Goal: Task Accomplishment & Management: Complete application form

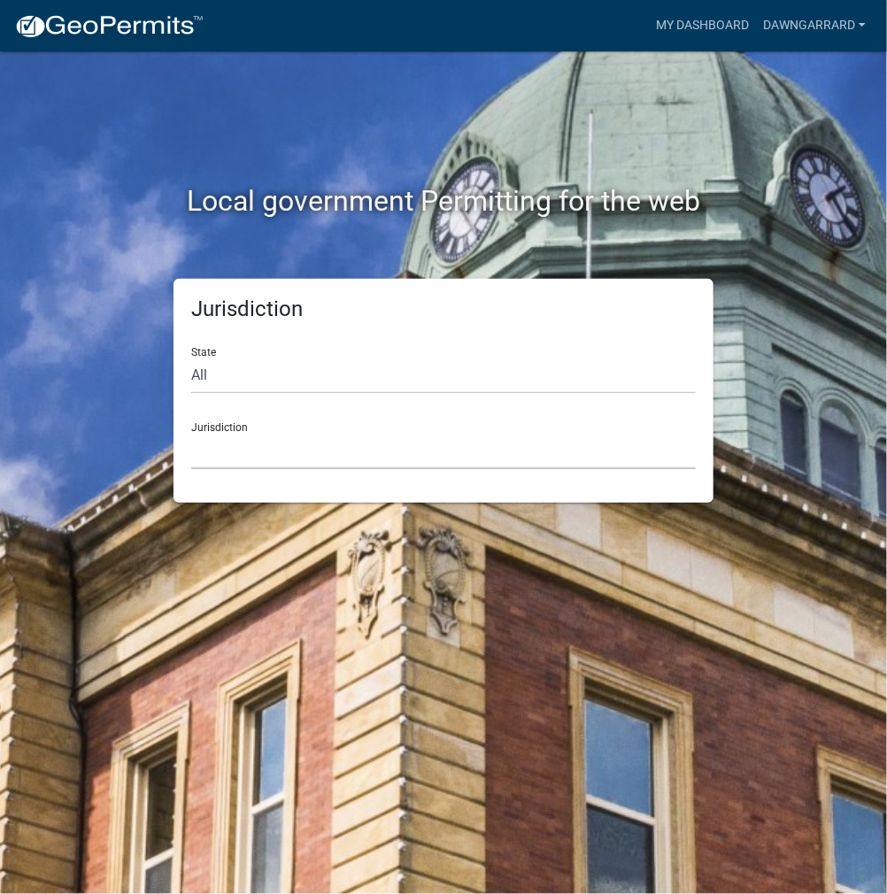
click at [340, 450] on select "[GEOGRAPHIC_DATA], [US_STATE] [GEOGRAPHIC_DATA], [US_STATE][PERSON_NAME][GEOGRA…" at bounding box center [443, 451] width 504 height 36
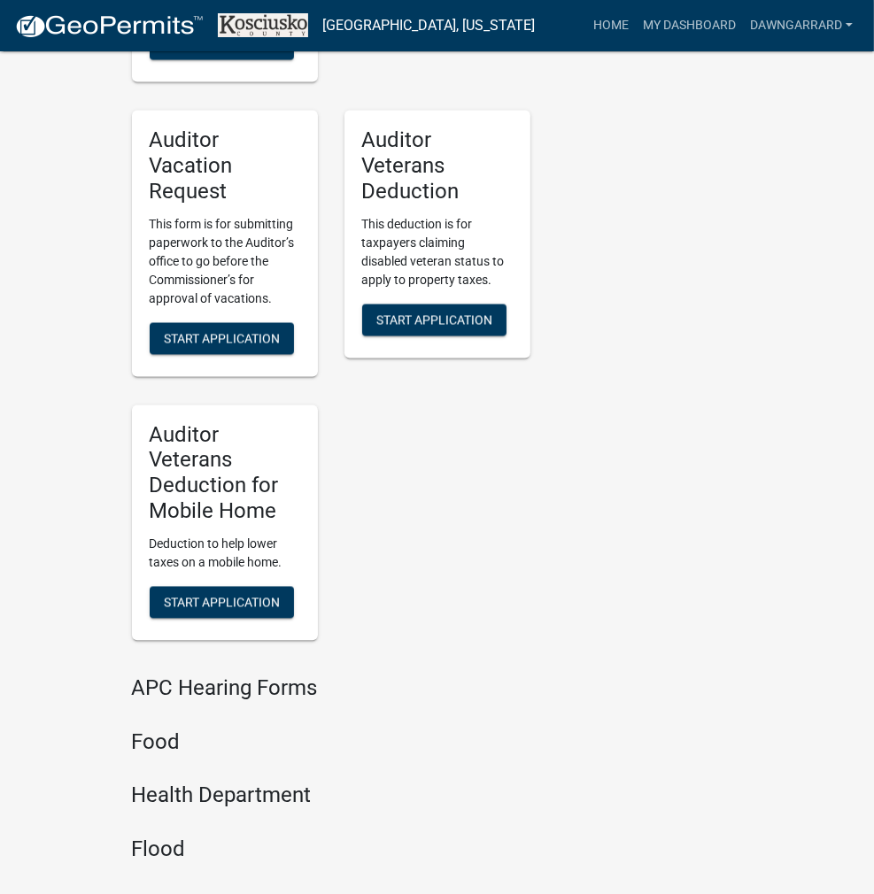
scroll to position [2152, 0]
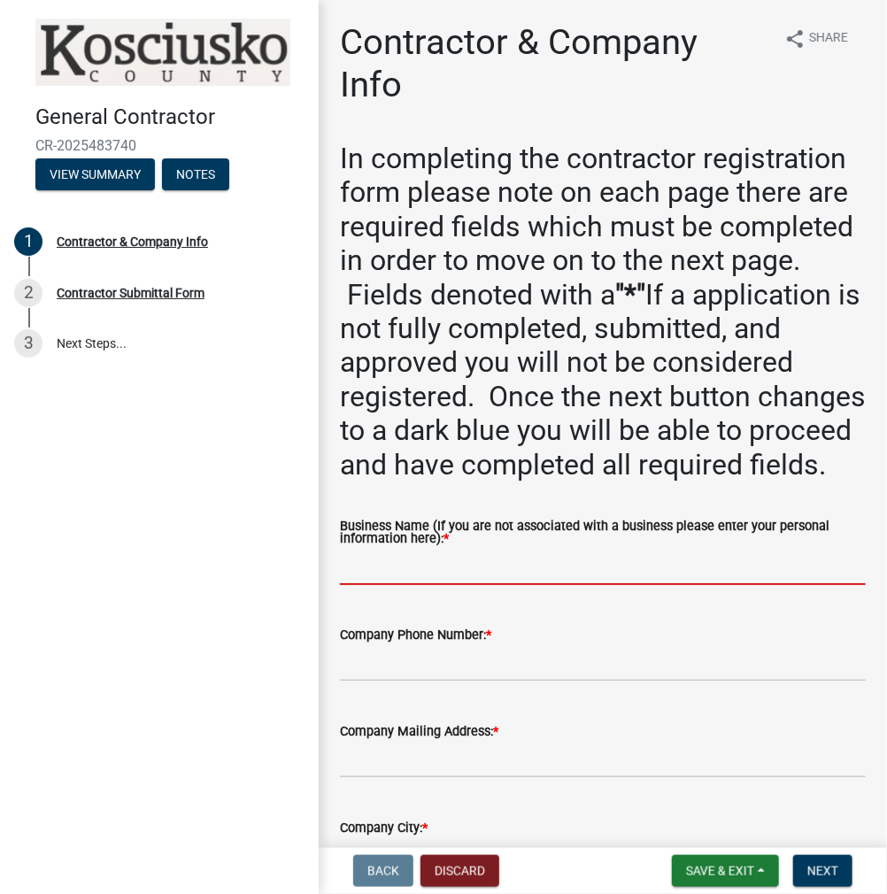
click at [386, 585] on input "Business Name (If you are not associated with a business please enter your pers…" at bounding box center [603, 567] width 526 height 36
paste input "DAWNGARRARD"
click at [377, 585] on input "DAWNGARRARD" at bounding box center [603, 567] width 526 height 36
type input "[PERSON_NAME]"
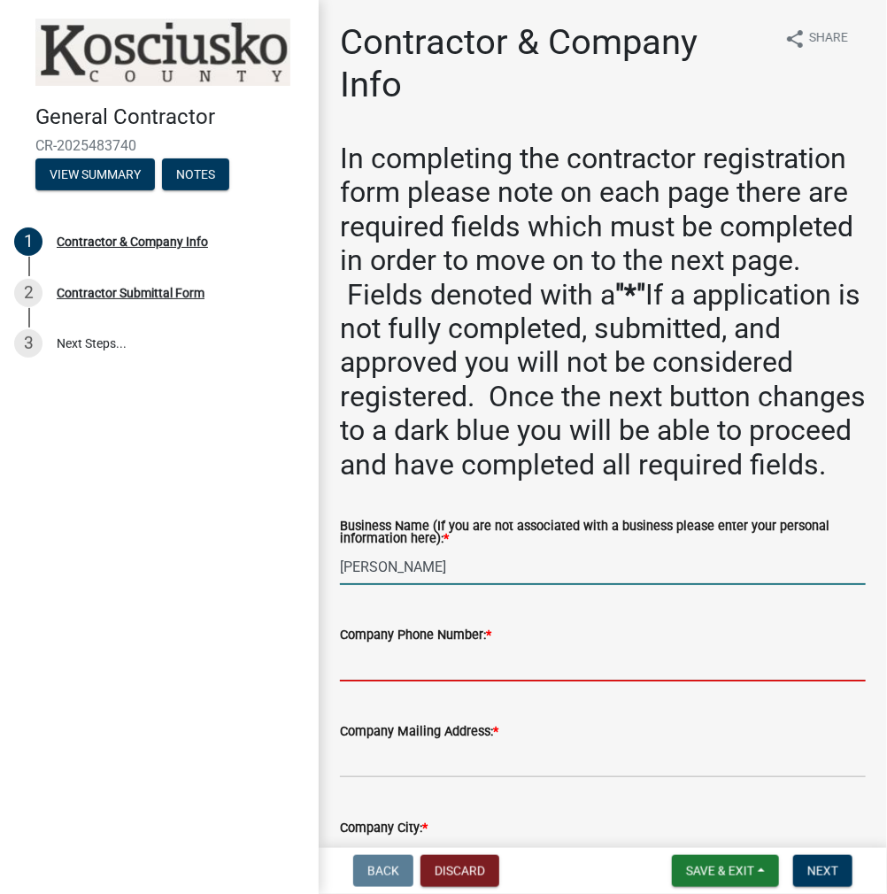
click at [375, 682] on input "Company Phone Number: *" at bounding box center [603, 663] width 526 height 36
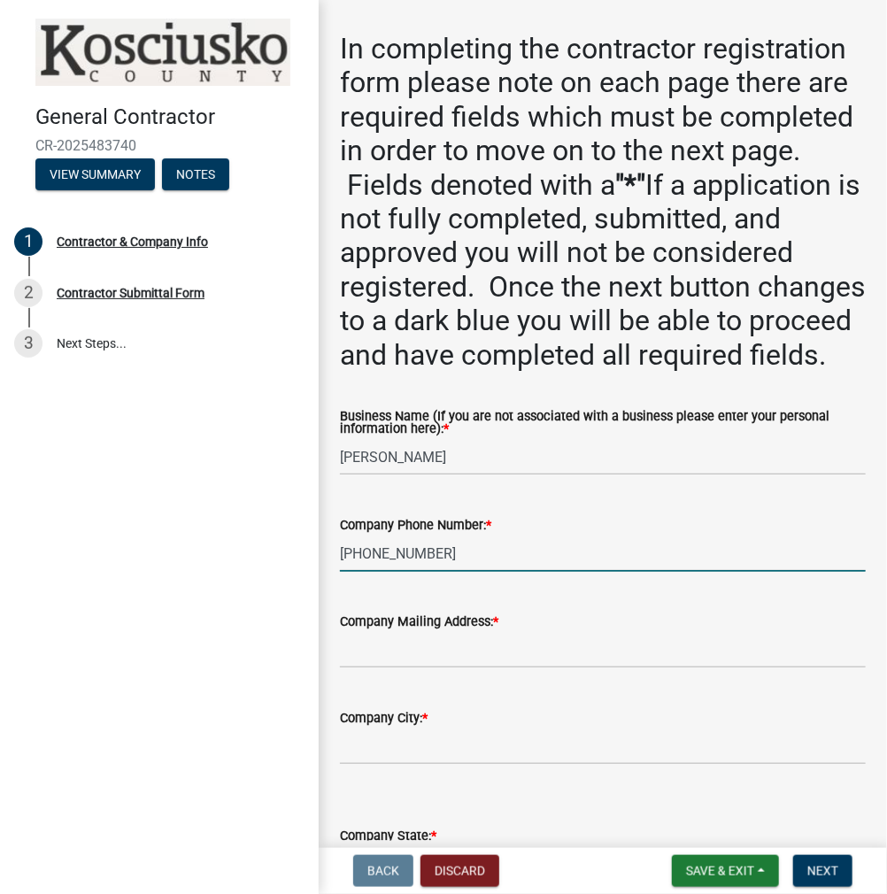
scroll to position [354, 0]
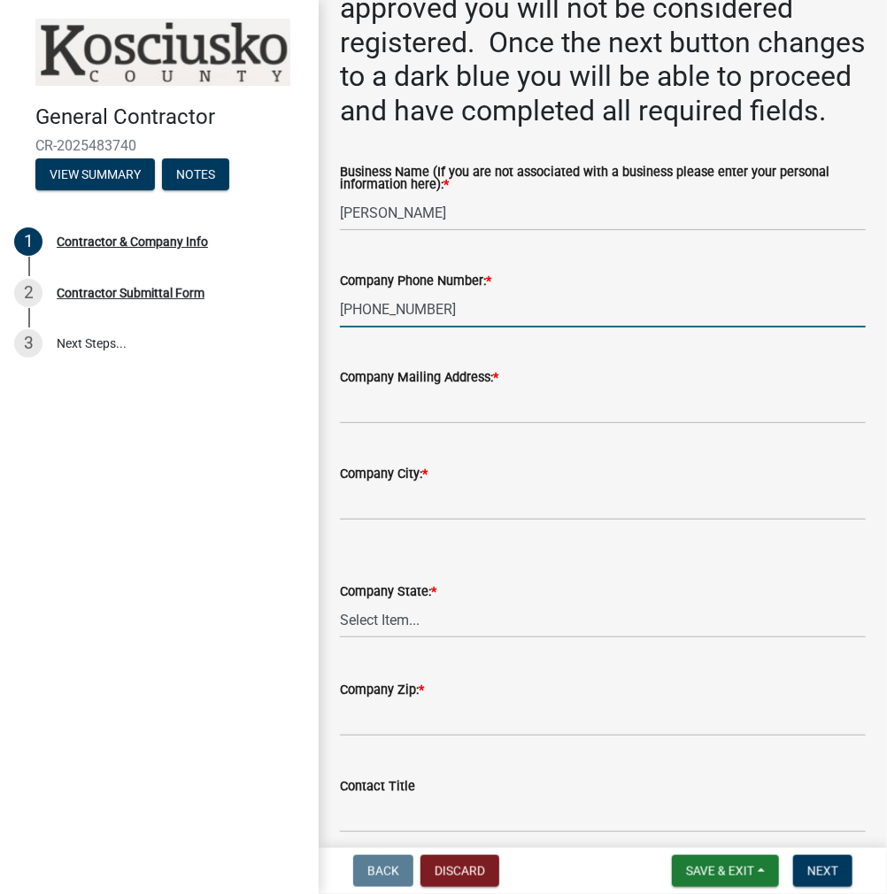
type input "[PHONE_NUMBER]"
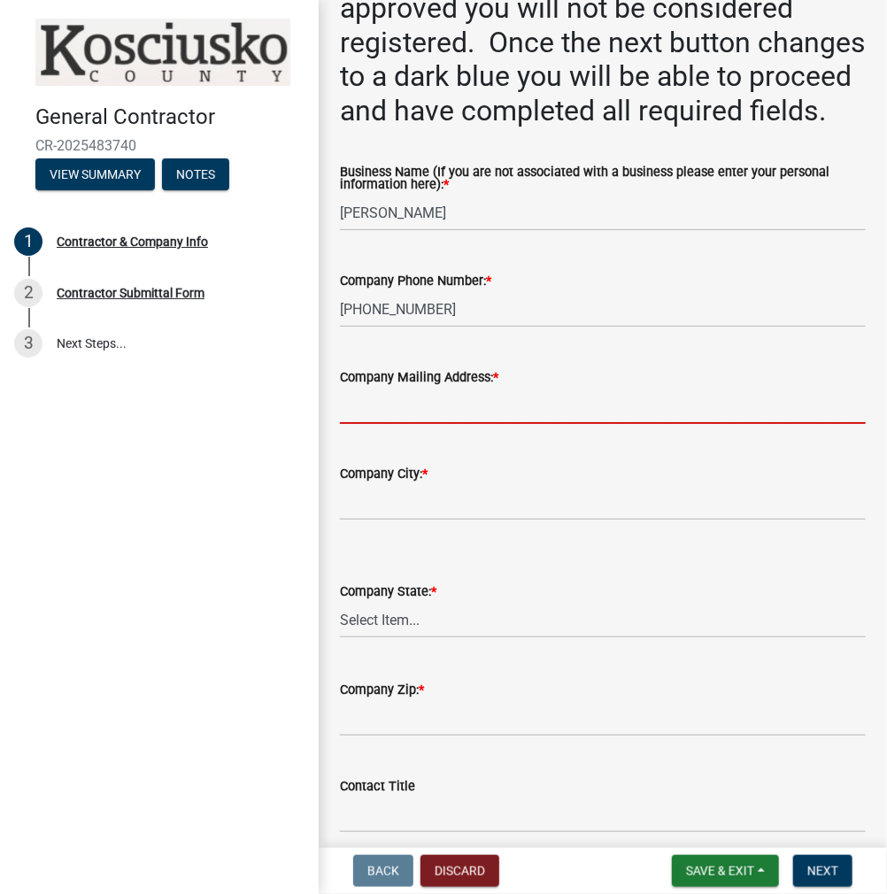
drag, startPoint x: 393, startPoint y: 445, endPoint x: 664, endPoint y: 482, distance: 273.4
click at [393, 424] on input "Company Mailing Address: *" at bounding box center [603, 406] width 526 height 36
type input "[STREET_ADDRESS]"
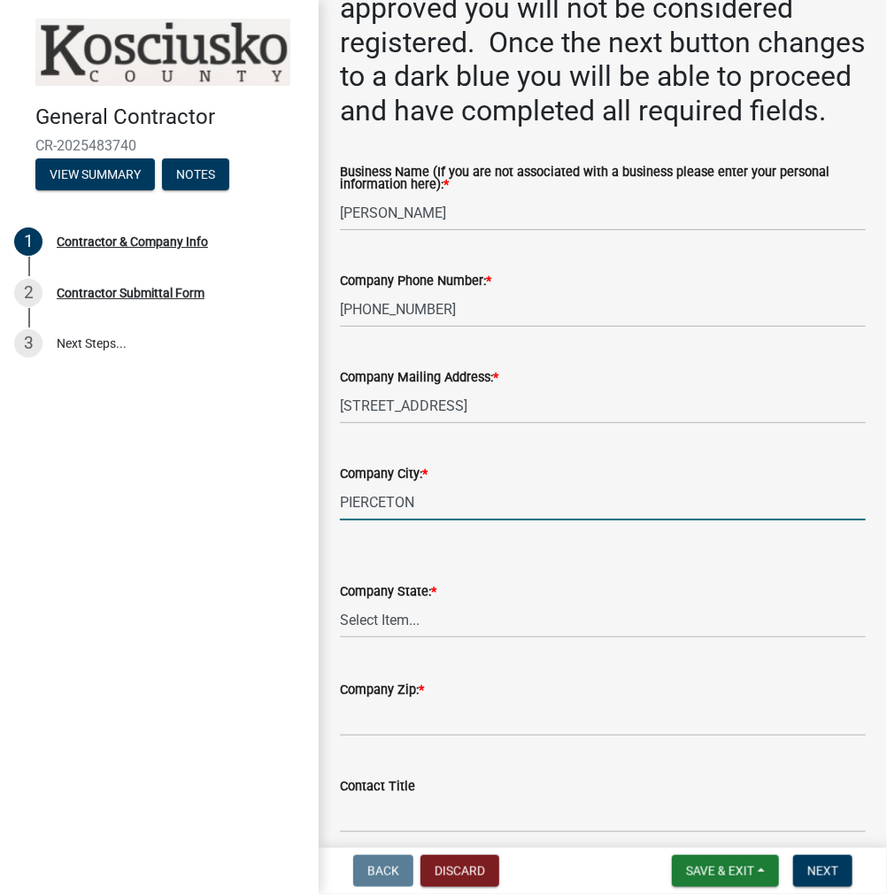
type input "PIERCETON"
select select "IN"
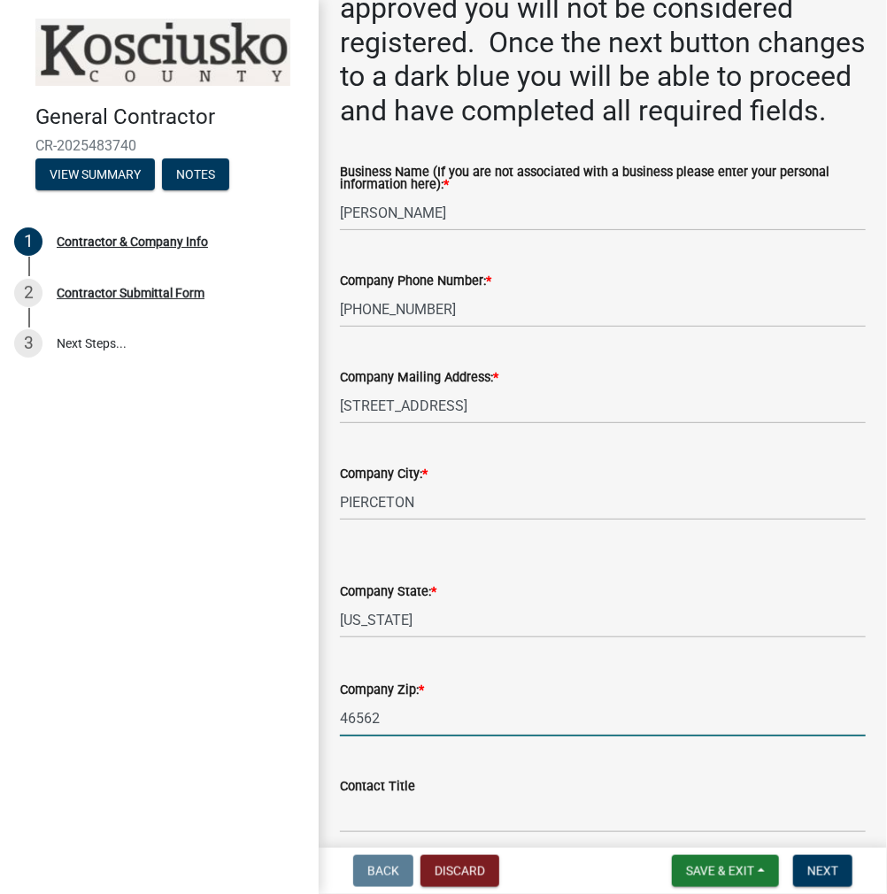
type input "46562"
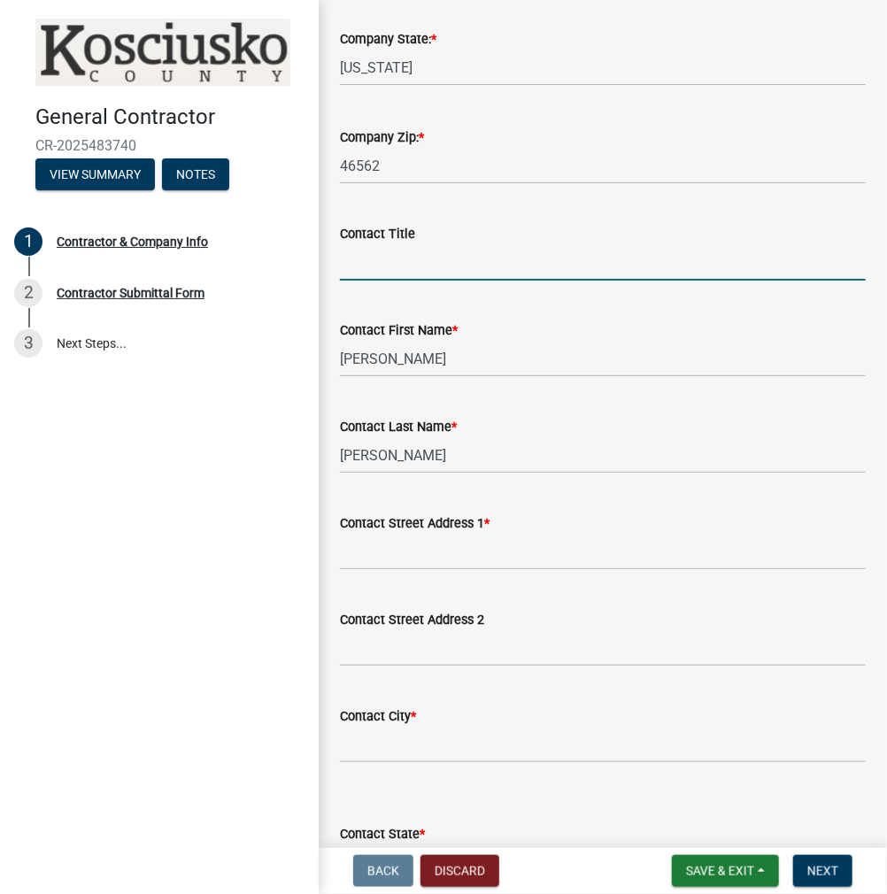
scroll to position [999, 0]
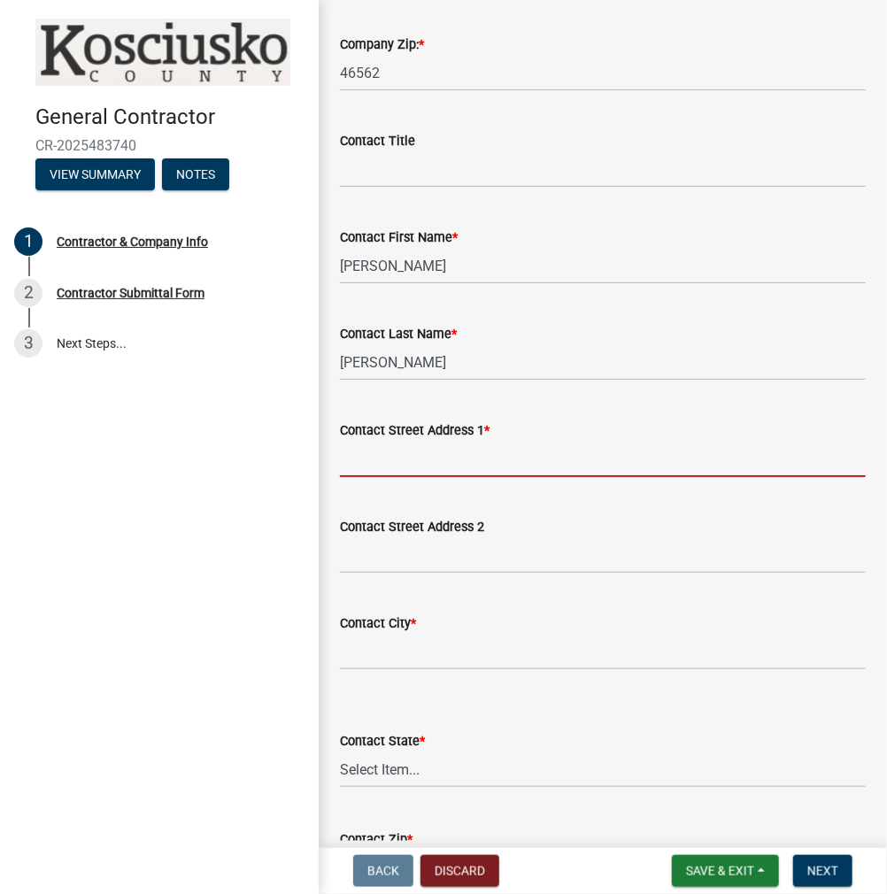
click at [379, 477] on input "Contact Street Address 1 *" at bounding box center [603, 459] width 526 height 36
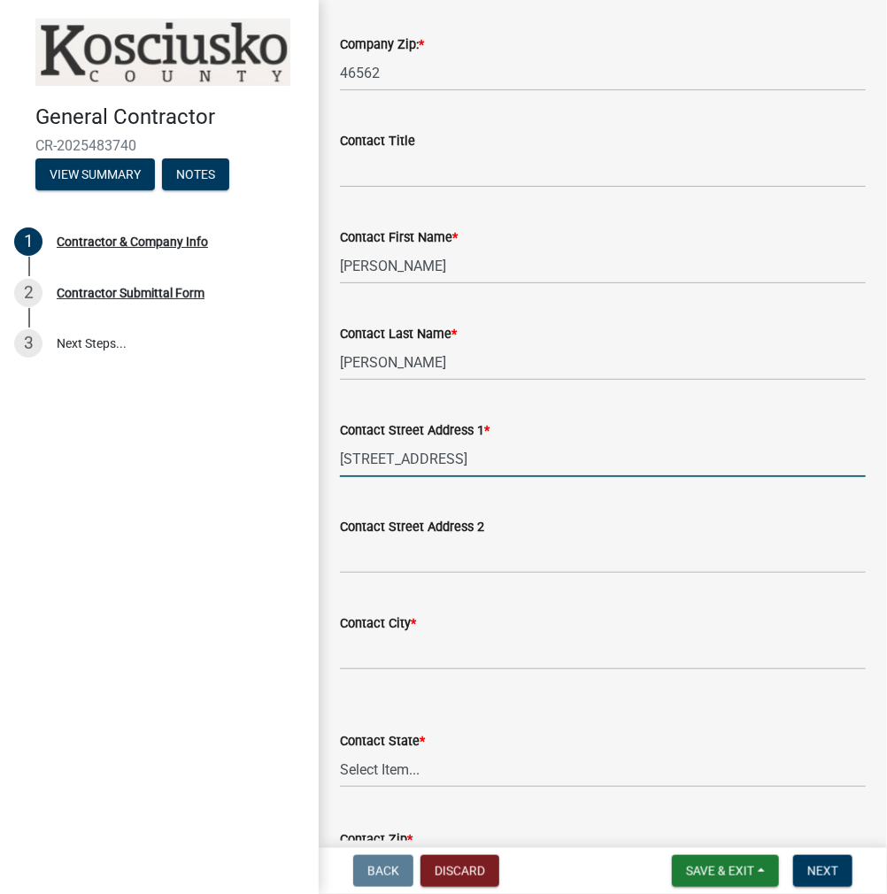
type input "[STREET_ADDRESS]"
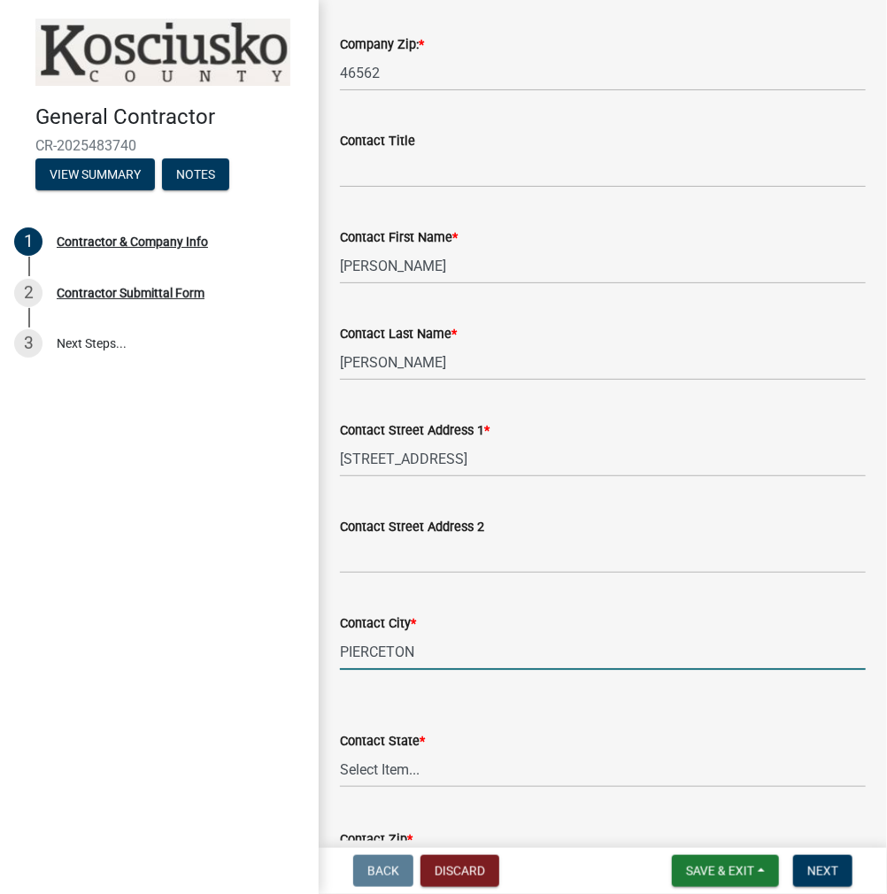
type input "PIERCETON"
select select "IN"
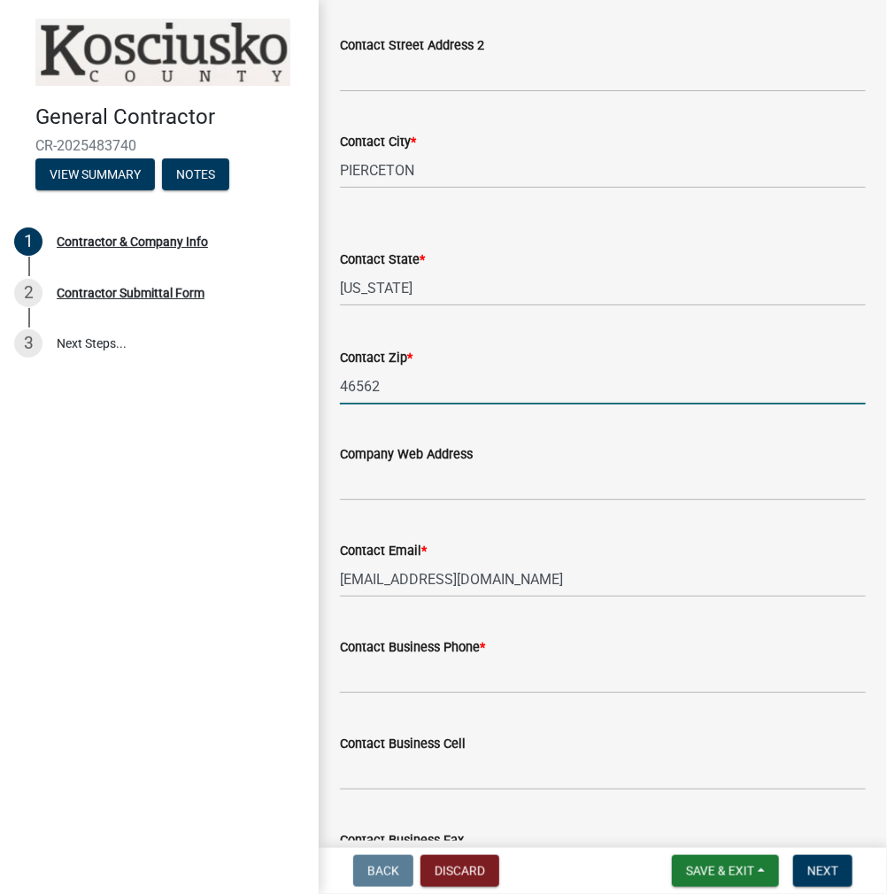
type input "46562"
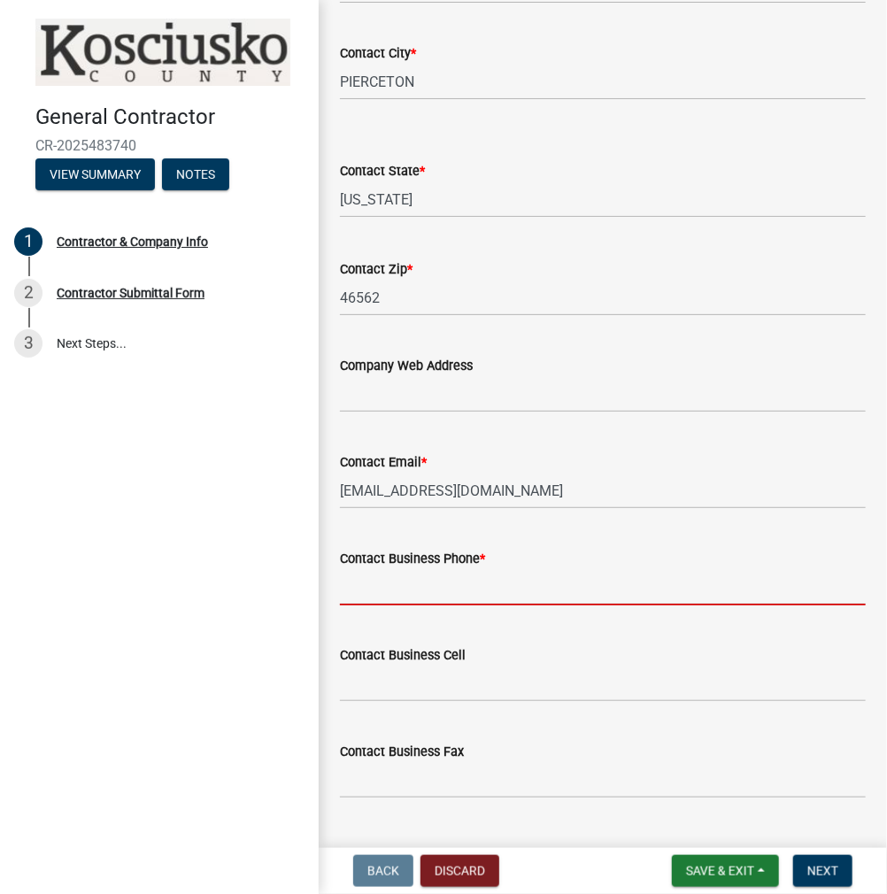
click at [373, 605] on input "Contact Business Phone *" at bounding box center [603, 587] width 526 height 36
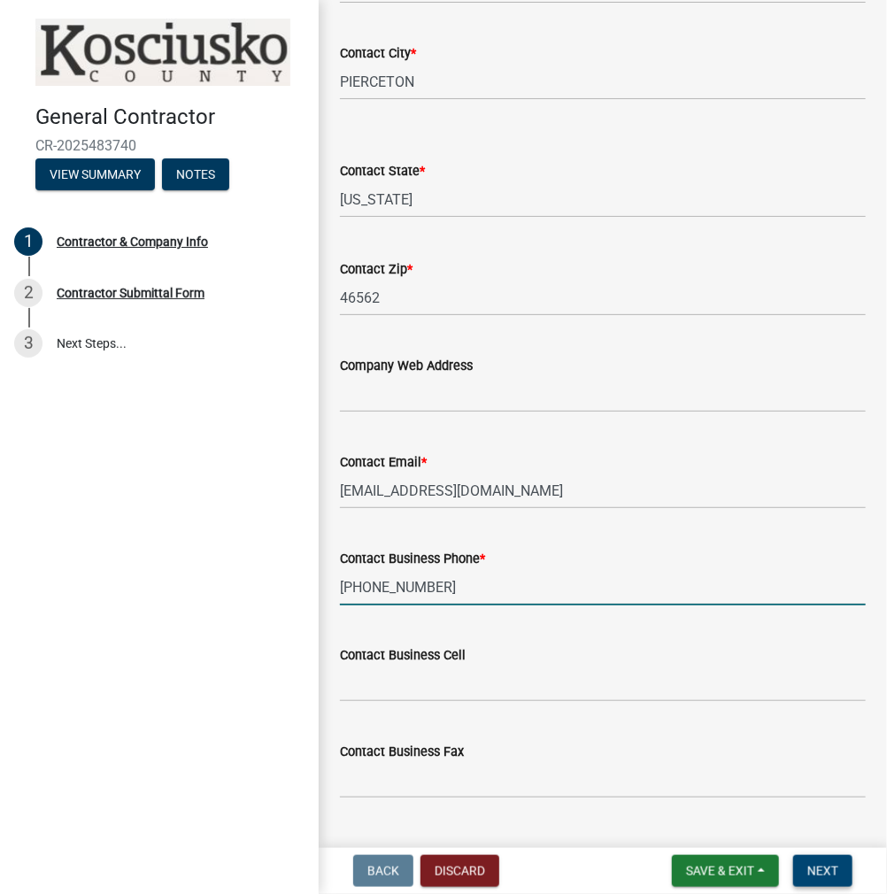
type input "[PHONE_NUMBER]"
click at [840, 886] on button "Next" at bounding box center [822, 871] width 59 height 32
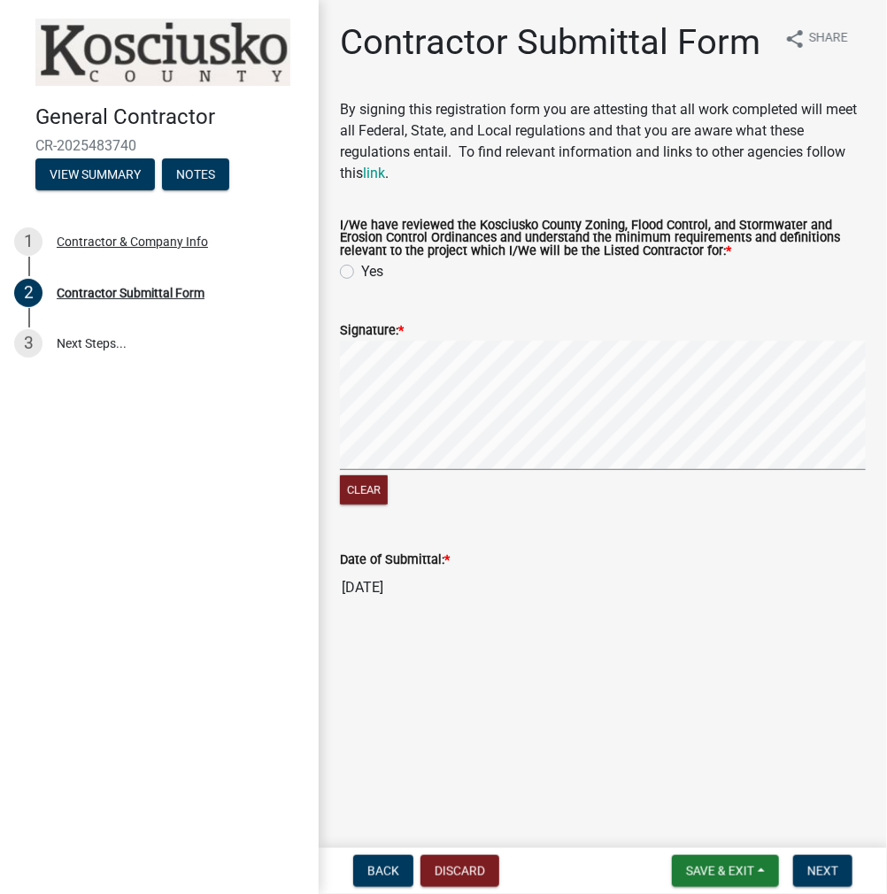
click at [361, 270] on label "Yes" at bounding box center [372, 271] width 22 height 21
click at [361, 270] on input "Yes" at bounding box center [367, 267] width 12 height 12
radio input "true"
click at [543, 497] on div "Clear" at bounding box center [603, 424] width 526 height 167
click at [839, 872] on button "Next" at bounding box center [822, 871] width 59 height 32
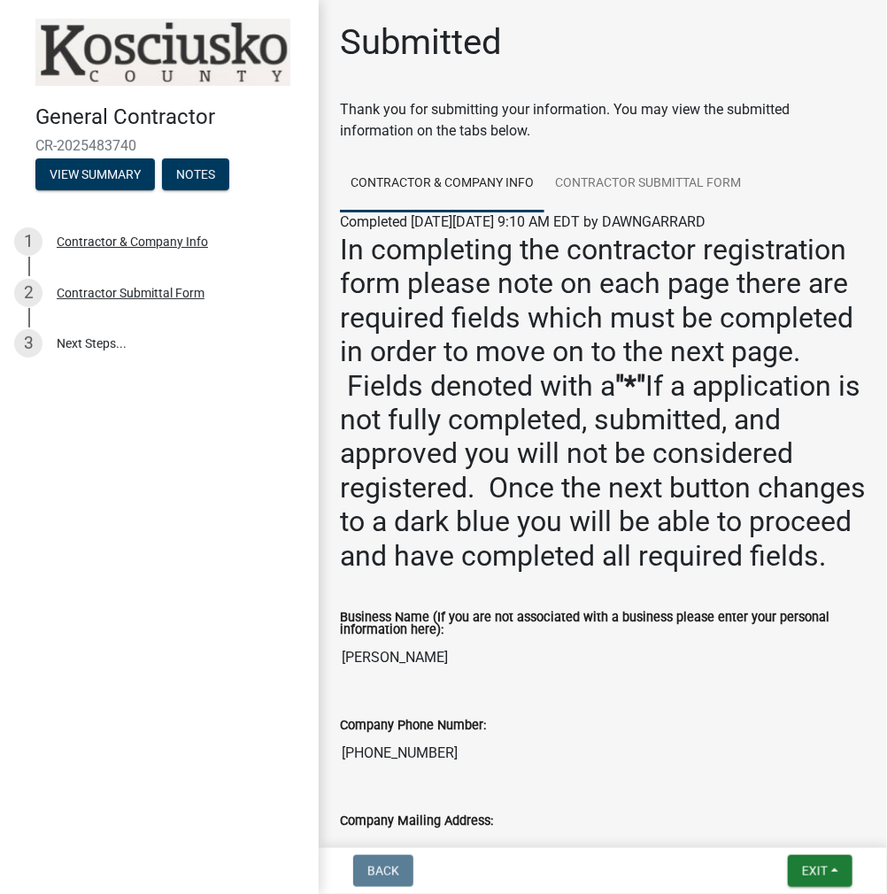
click at [829, 891] on nav "Back Exit Save Save & Exit" at bounding box center [603, 871] width 568 height 46
click at [827, 882] on button "Exit" at bounding box center [820, 871] width 65 height 32
click at [804, 833] on button "Save & Exit" at bounding box center [783, 825] width 142 height 42
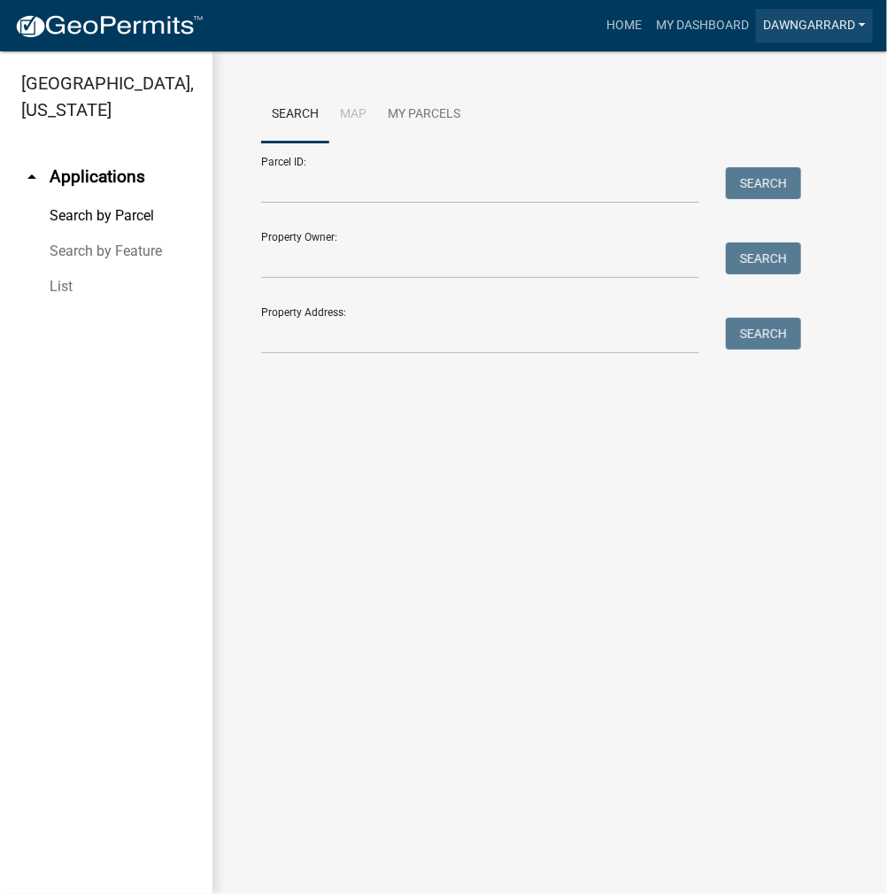
click at [811, 41] on link "DAWNGARRARD" at bounding box center [814, 26] width 117 height 34
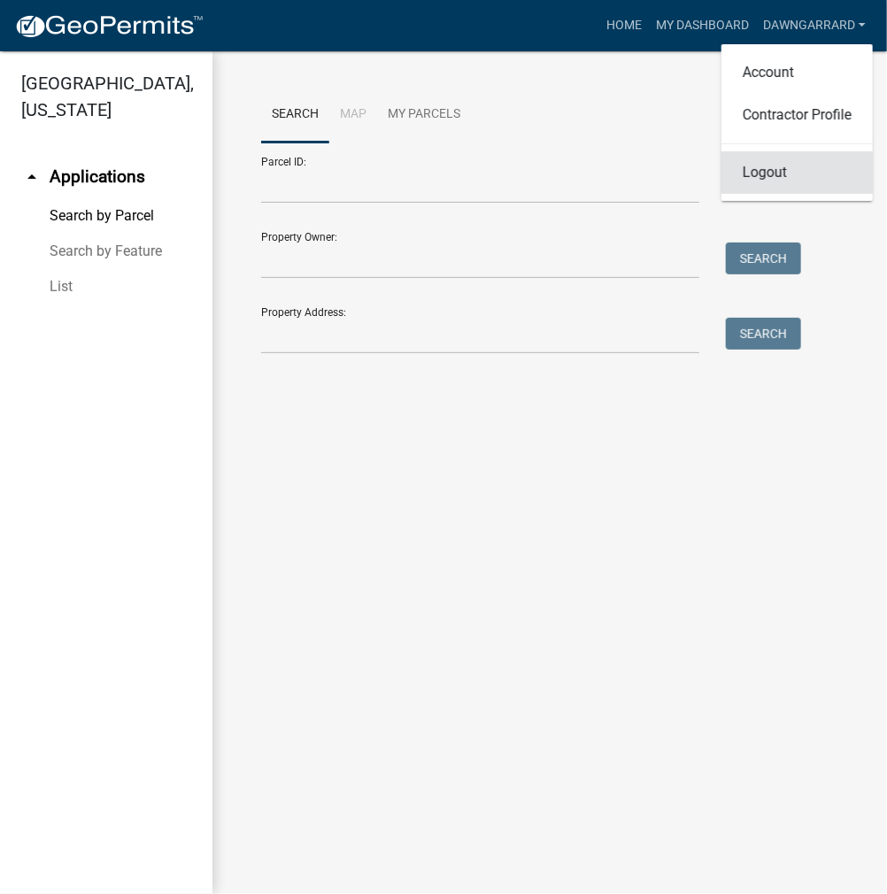
click at [768, 158] on link "Logout" at bounding box center [796, 172] width 151 height 42
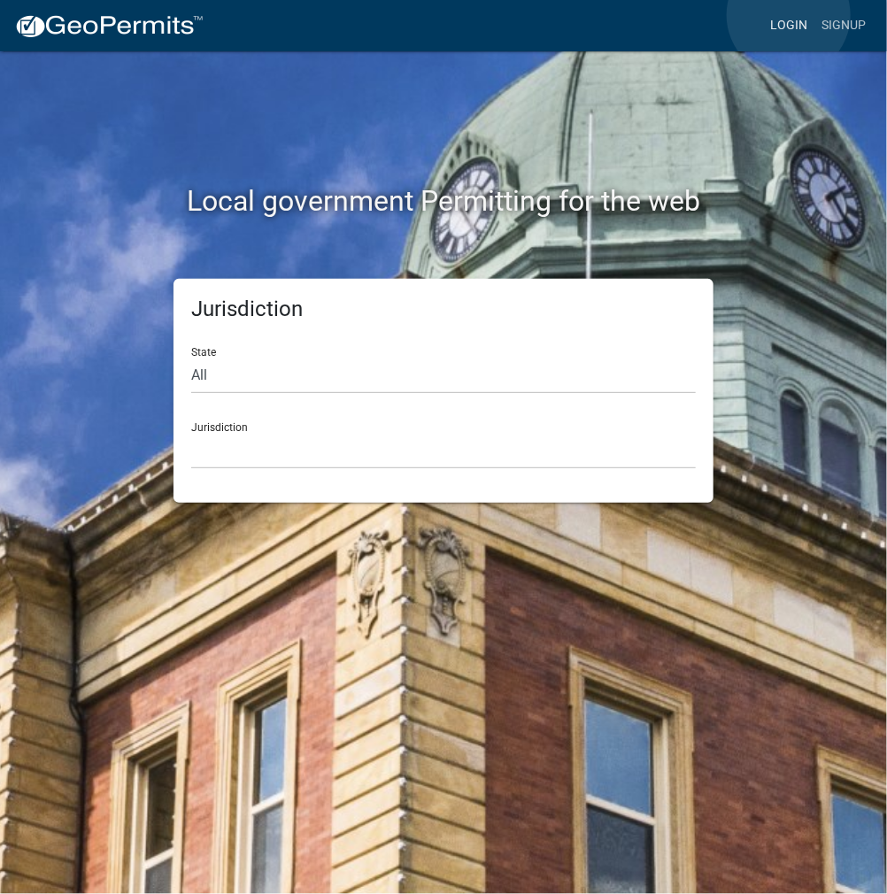
click at [789, 15] on link "Login" at bounding box center [788, 26] width 51 height 34
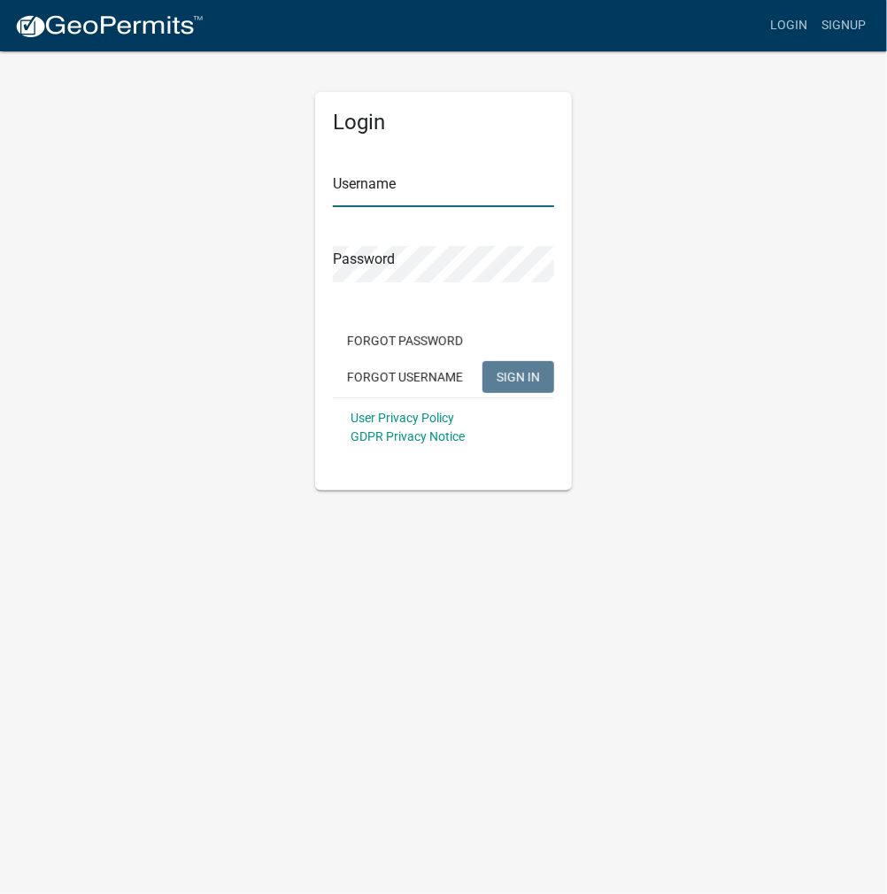
click at [402, 181] on input "Username" at bounding box center [443, 189] width 221 height 36
type input "kosplanning"
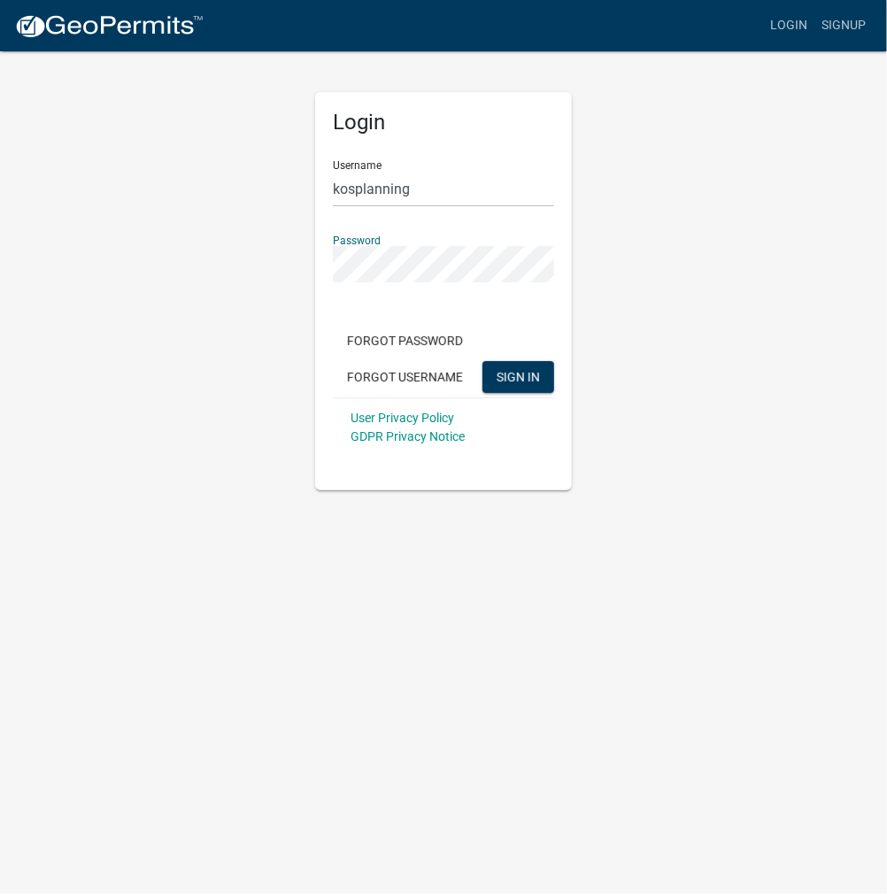
click at [482, 361] on button "SIGN IN" at bounding box center [518, 377] width 72 height 32
